Goal: Information Seeking & Learning: Learn about a topic

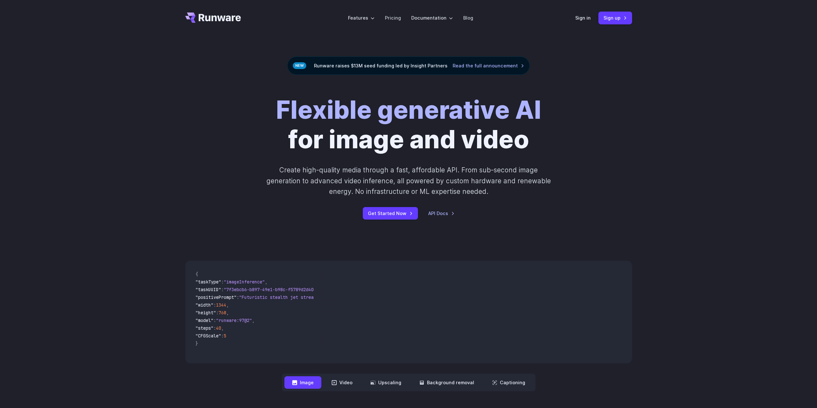
click at [610, 160] on div "Flexible generative AI for image and video Create high-quality media through a …" at bounding box center [408, 157] width 447 height 124
click at [461, 68] on link "Read the full announcement" at bounding box center [489, 65] width 72 height 7
